Goal: Navigation & Orientation: Find specific page/section

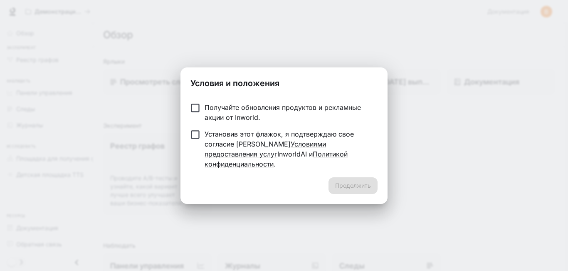
click at [203, 118] on label "Получайте обновления продуктов и рекламные акции от Inworld." at bounding box center [278, 112] width 185 height 20
click at [327, 177] on div "Продолжить" at bounding box center [284, 190] width 207 height 27
click at [344, 182] on font "Продолжить" at bounding box center [353, 185] width 36 height 7
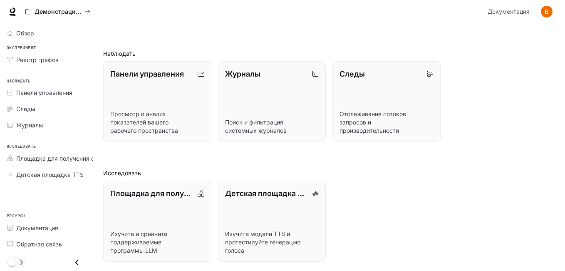
scroll to position [193, 0]
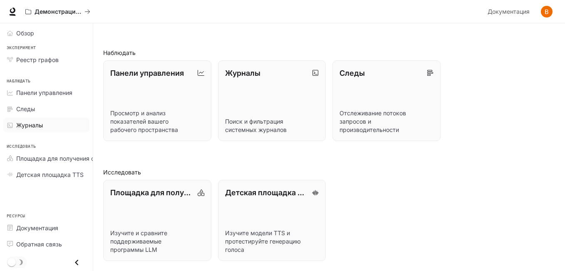
click at [31, 125] on font "Журналы" at bounding box center [29, 124] width 27 height 7
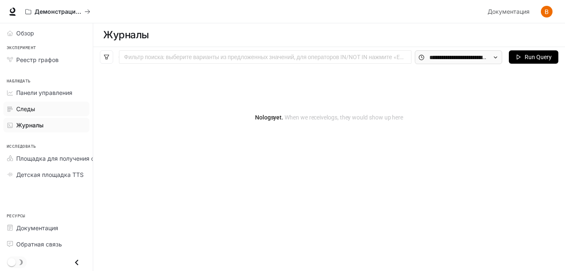
click at [35, 106] on div "Следы" at bounding box center [50, 108] width 69 height 9
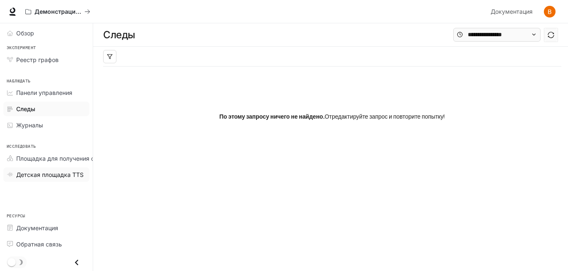
click at [47, 173] on font "Детская площадка TTS" at bounding box center [49, 174] width 67 height 7
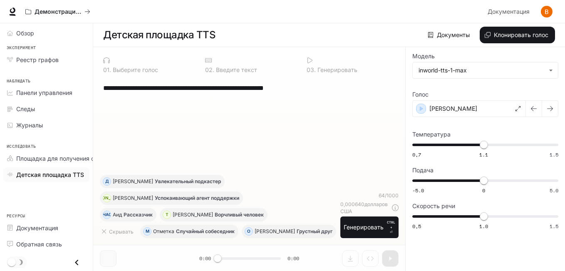
scroll to position [0, 0]
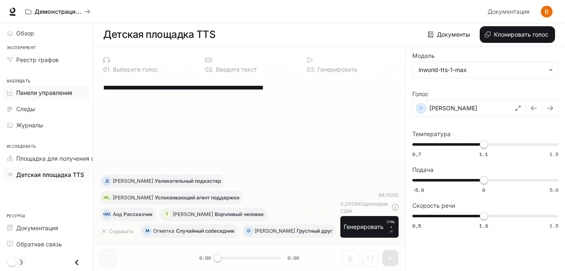
click at [42, 92] on font "Панели управления" at bounding box center [44, 92] width 56 height 7
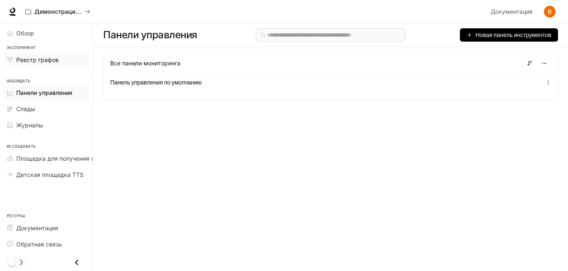
click at [27, 60] on font "Реестр графов" at bounding box center [37, 59] width 42 height 7
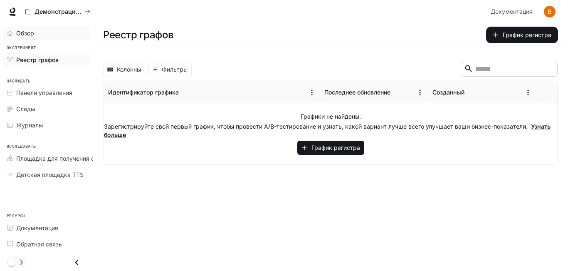
click at [35, 30] on div "Обзор" at bounding box center [50, 33] width 69 height 9
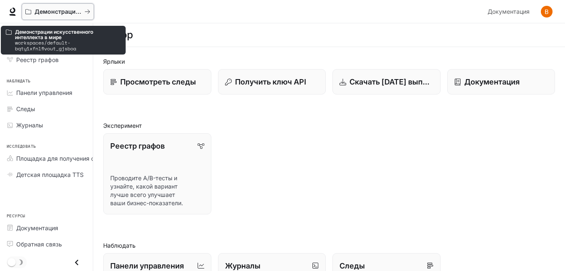
click at [37, 8] on font "Демонстрации искусственного интеллекта в мире" at bounding box center [110, 11] width 151 height 7
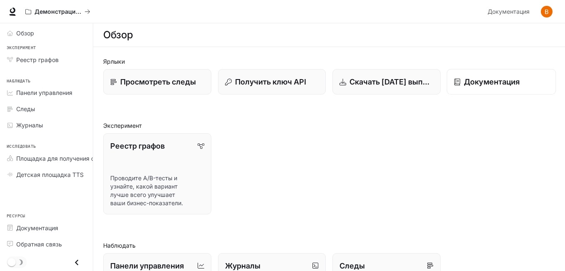
click at [468, 76] on p "Документация" at bounding box center [492, 81] width 56 height 11
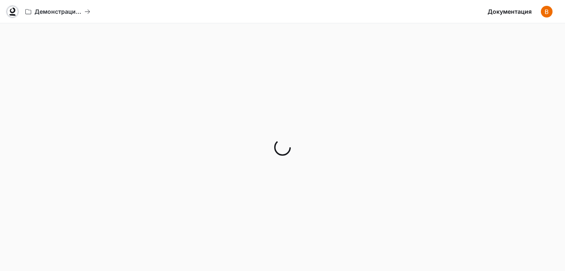
click at [13, 9] on icon at bounding box center [12, 11] width 8 height 8
